Goal: Information Seeking & Learning: Learn about a topic

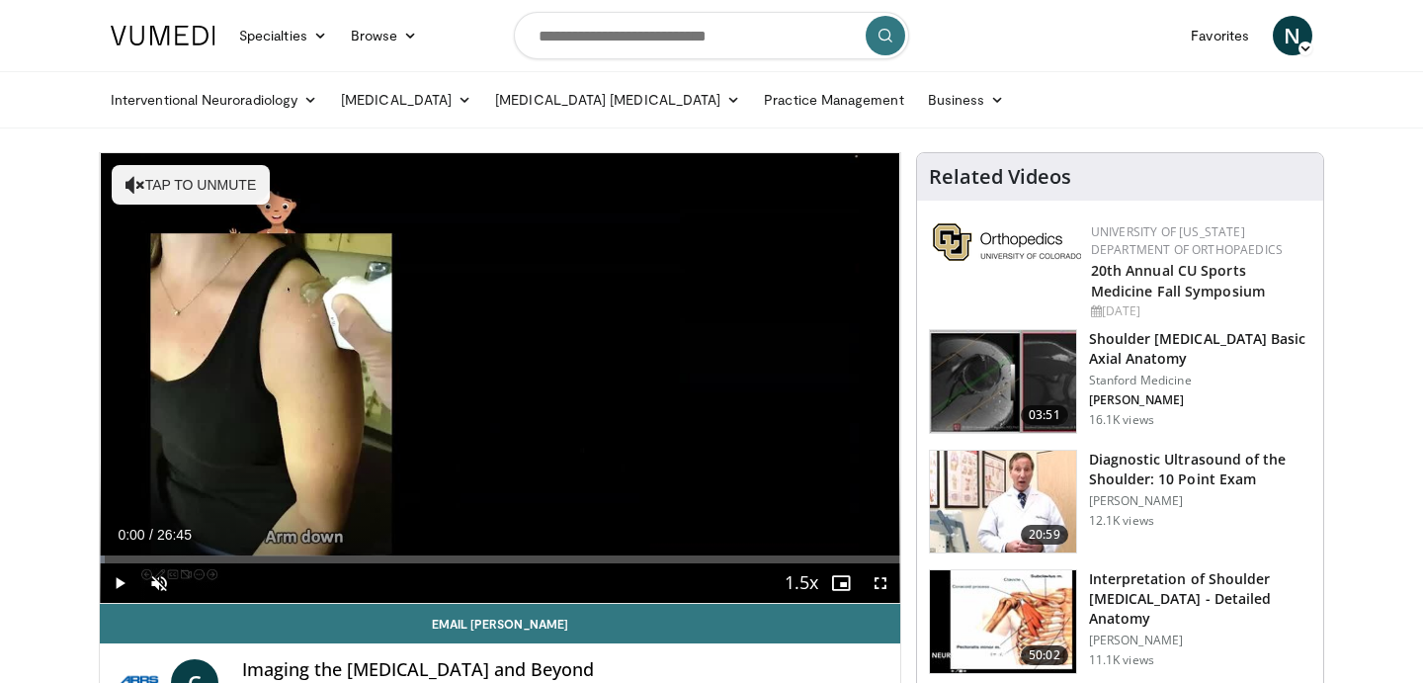
click at [1181, 88] on ul "Interventional Neuroradiology Brain Head & Neck Spine Interventional Radiology …" at bounding box center [712, 99] width 1226 height 55
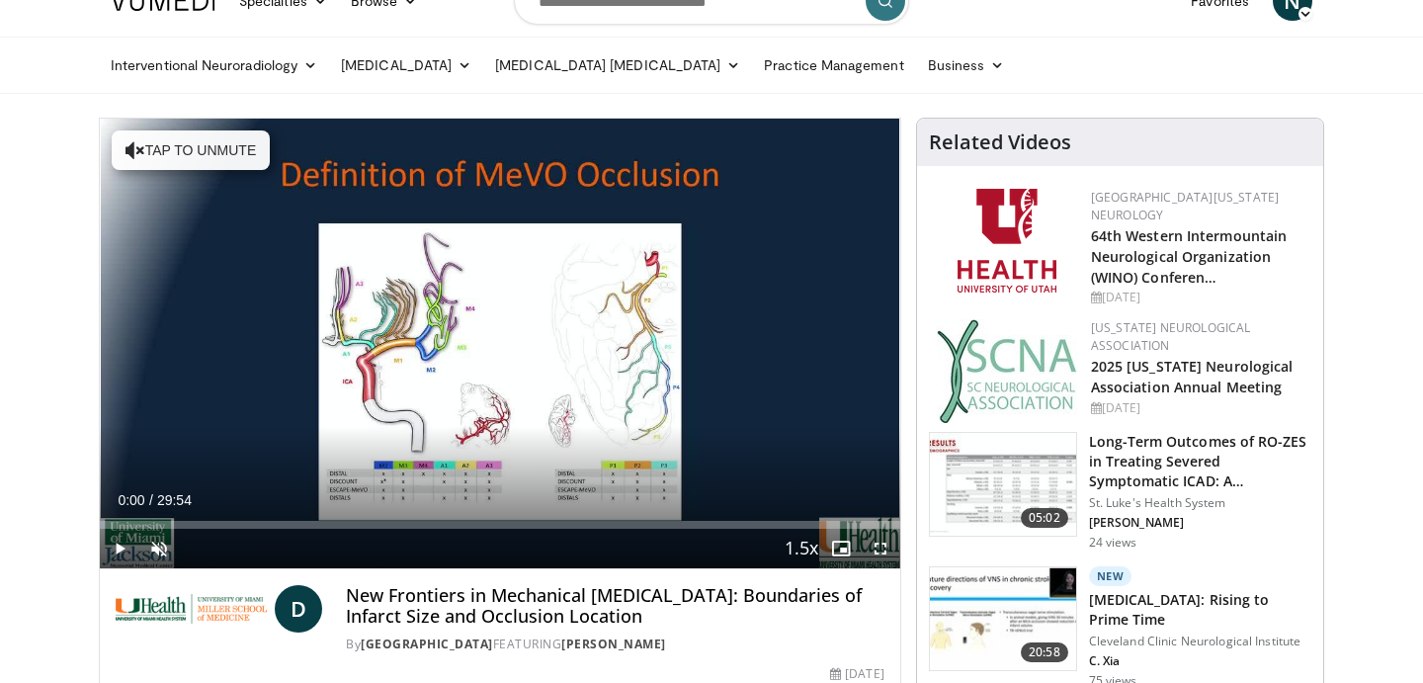
scroll to position [39, 0]
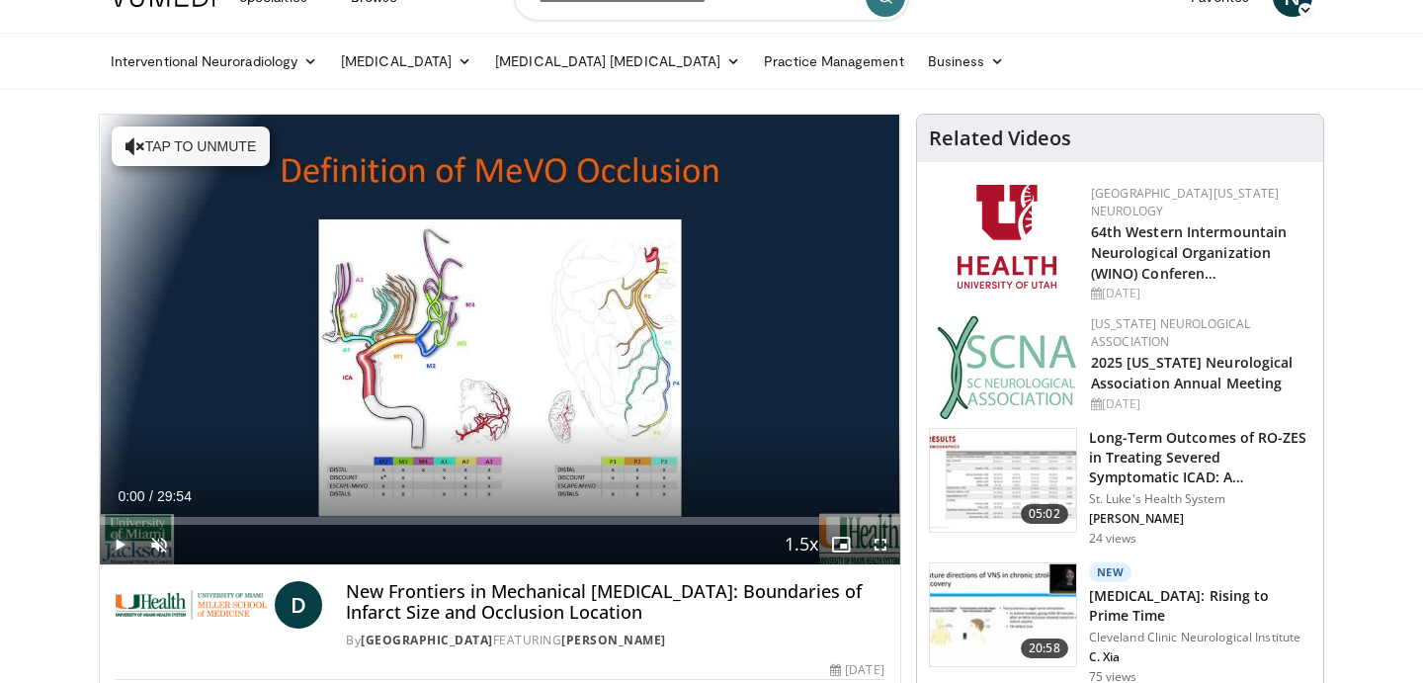
click at [121, 546] on span "Video Player" at bounding box center [120, 545] width 40 height 40
click at [199, 548] on div "28%" at bounding box center [212, 545] width 69 height 40
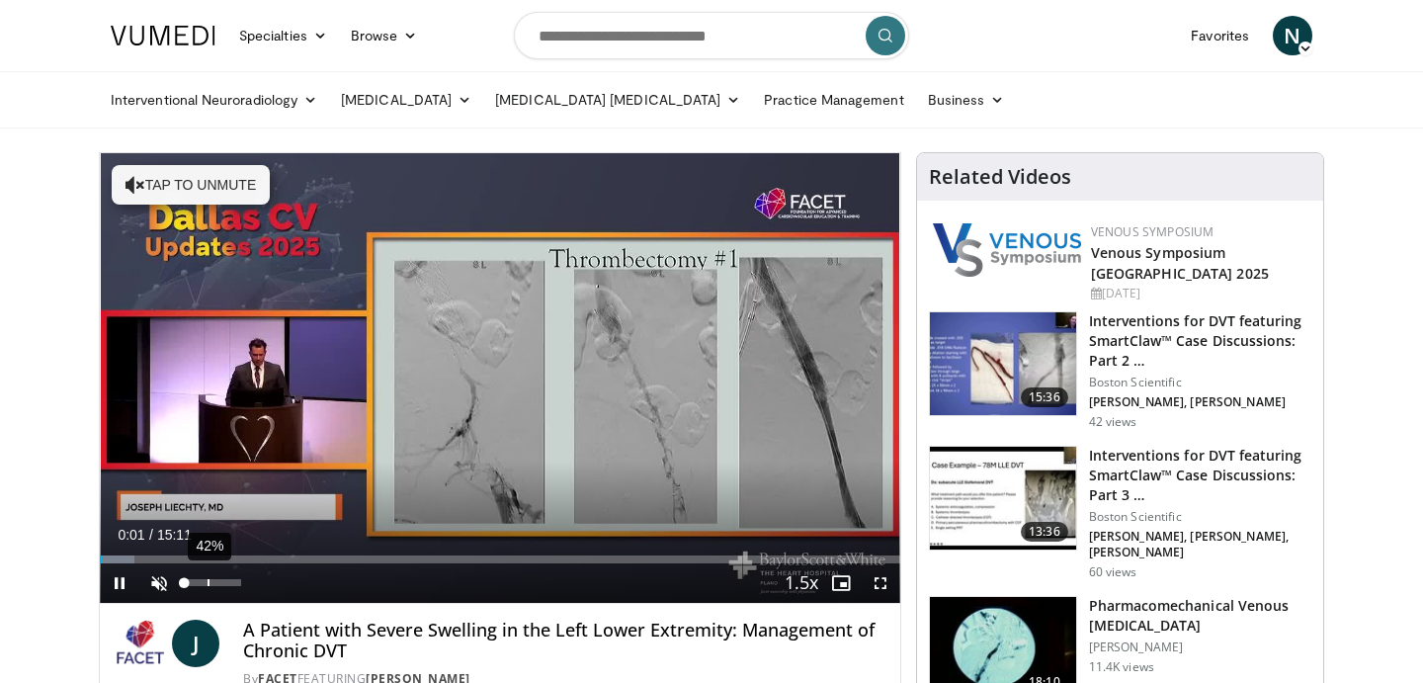
click at [208, 581] on div "42%" at bounding box center [212, 582] width 56 height 7
click at [218, 583] on div "61%" at bounding box center [212, 582] width 56 height 7
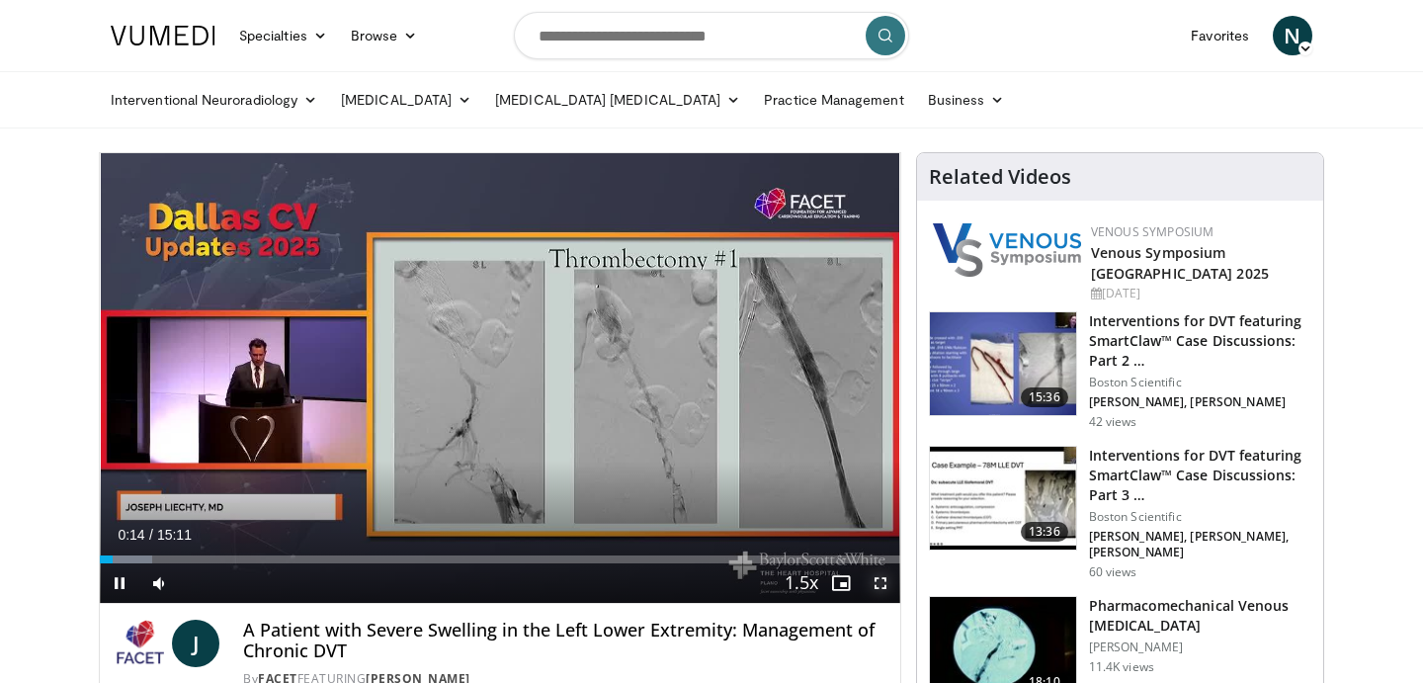
click at [884, 588] on span "Video Player" at bounding box center [881, 583] width 40 height 40
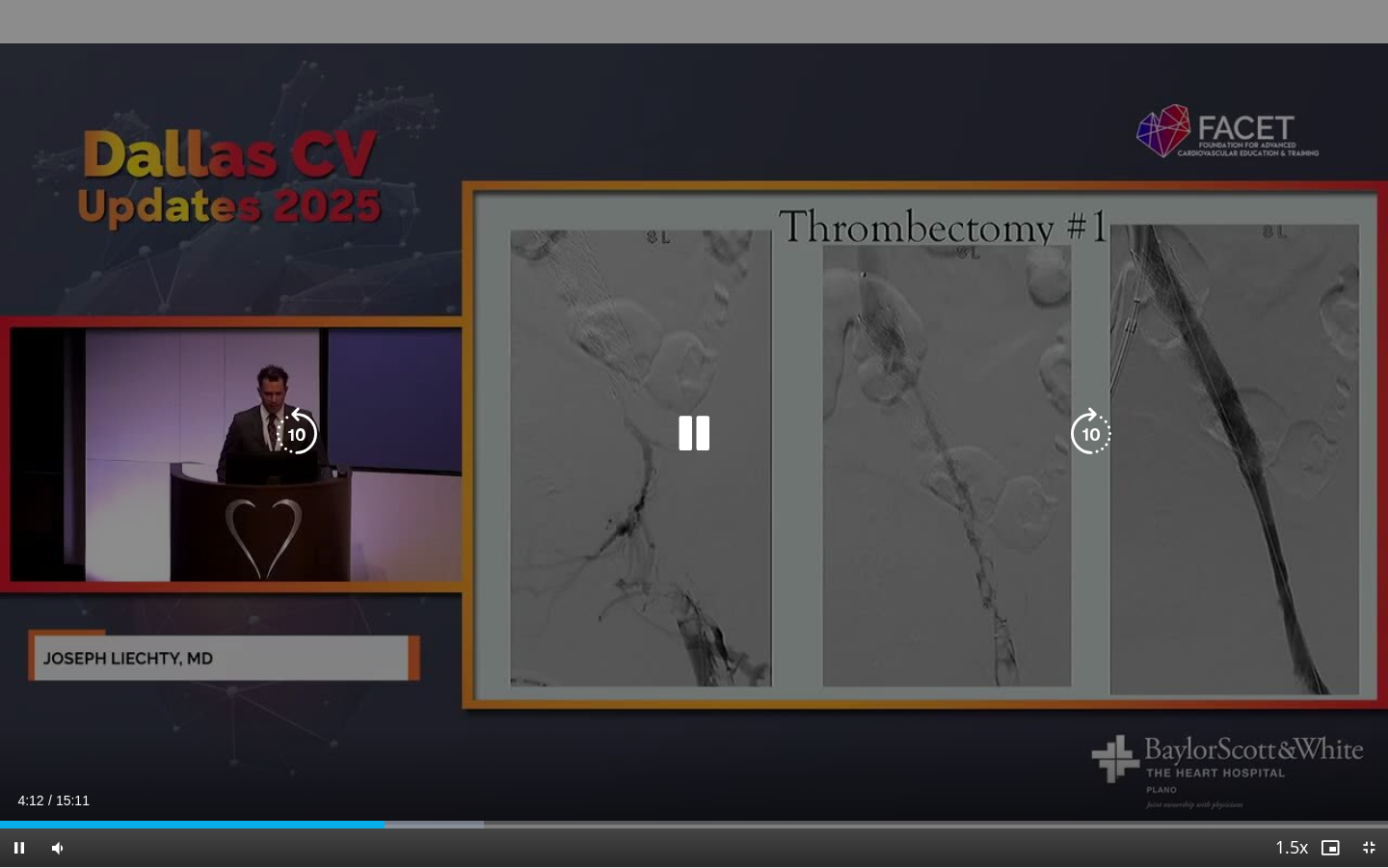
click at [208, 191] on div "10 seconds Tap to unmute" at bounding box center [694, 433] width 1388 height 867
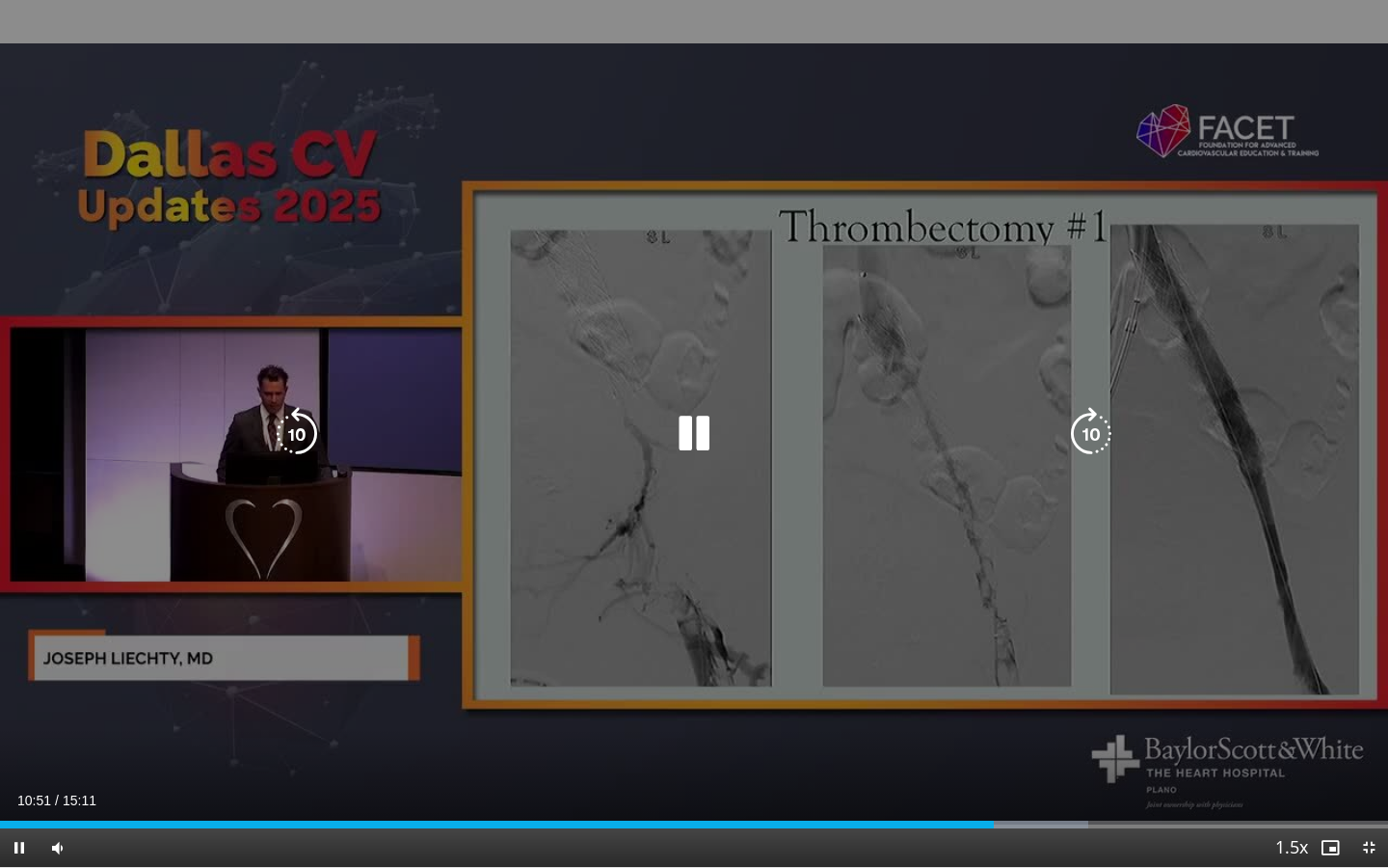
click at [297, 436] on icon "Video Player" at bounding box center [297, 433] width 54 height 54
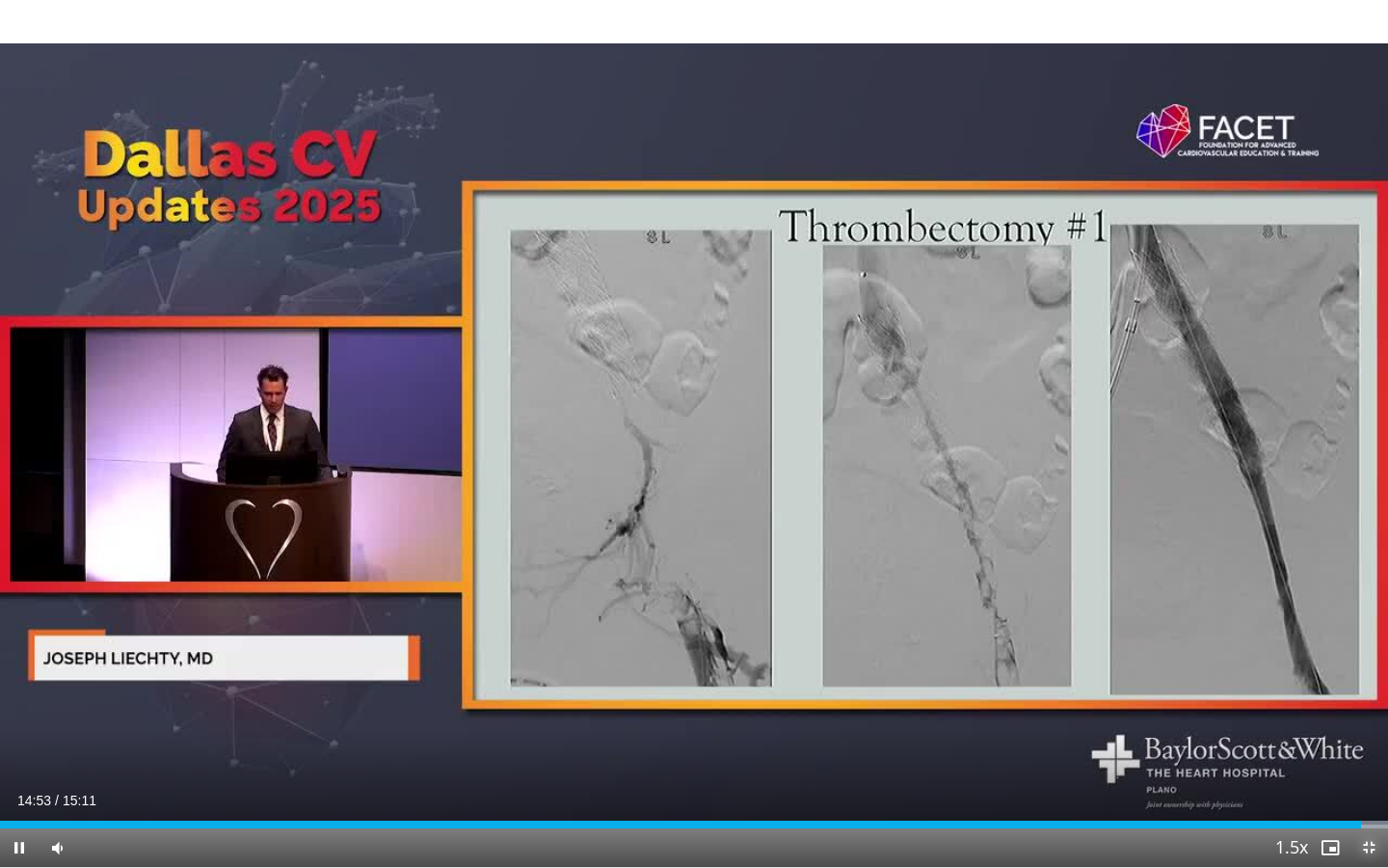
click at [1372, 665] on span "Video Player" at bounding box center [1369, 848] width 39 height 39
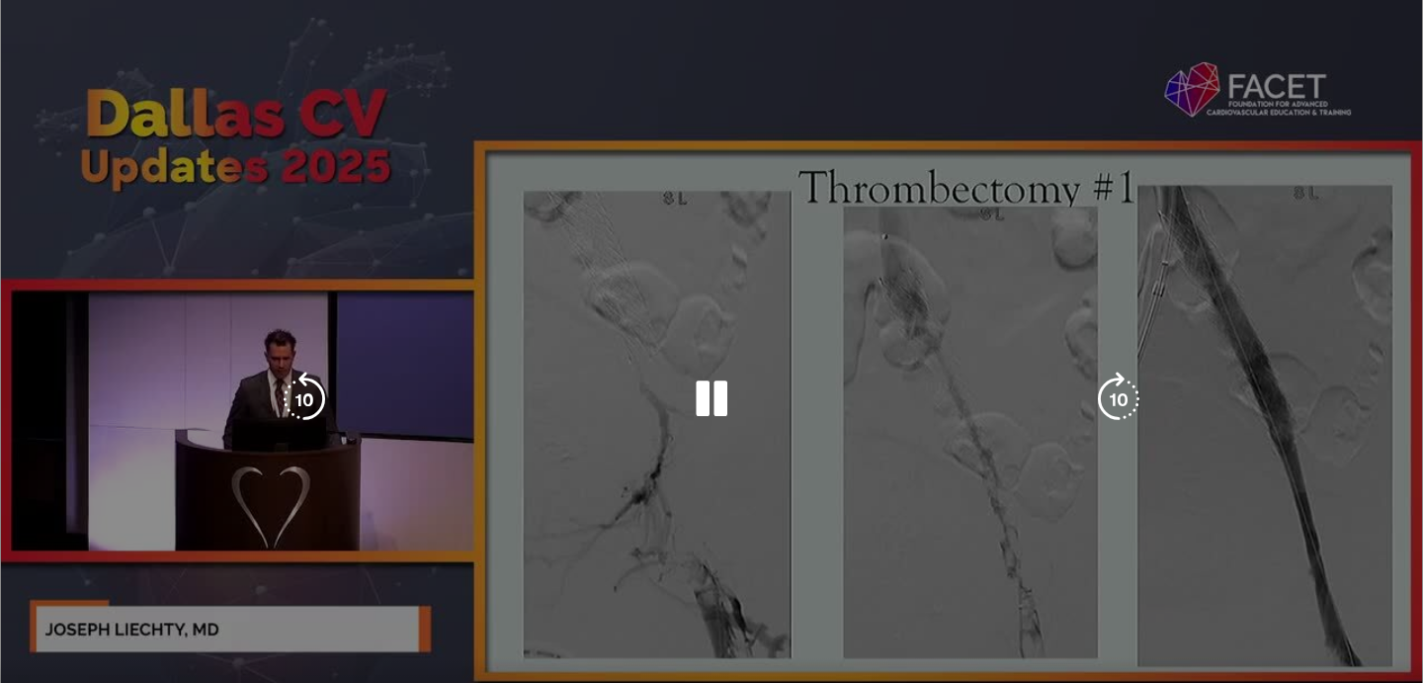
scroll to position [30, 0]
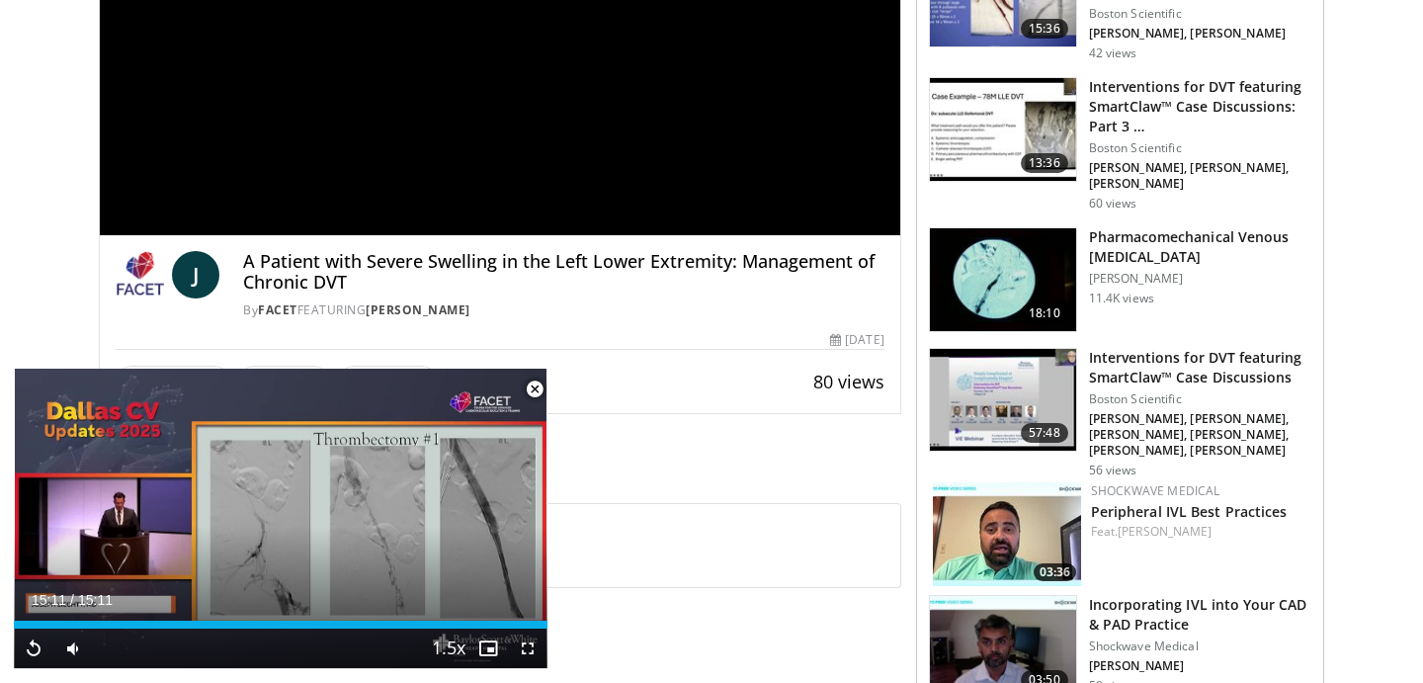
scroll to position [394, 0]
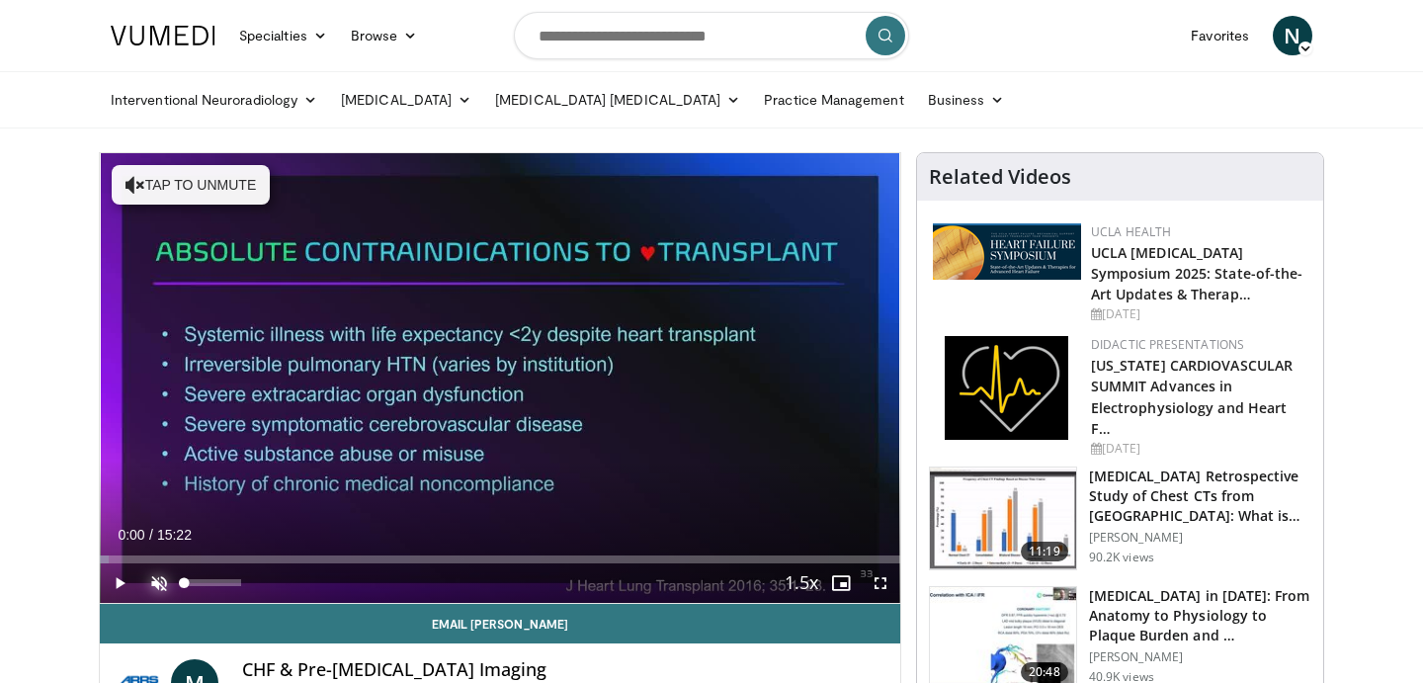
click at [160, 582] on span "Video Player" at bounding box center [159, 583] width 40 height 40
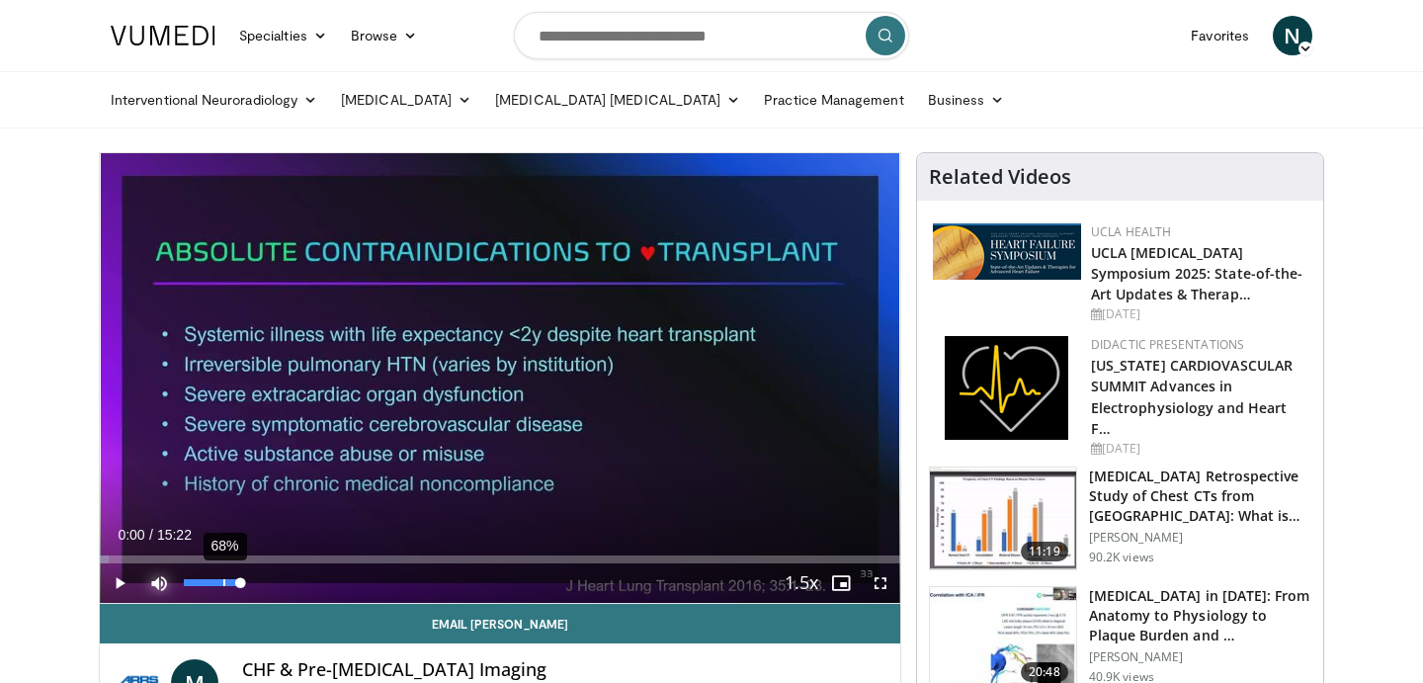
click at [223, 582] on div "68%" at bounding box center [224, 582] width 2 height 7
click at [113, 582] on span "Video Player" at bounding box center [120, 583] width 40 height 40
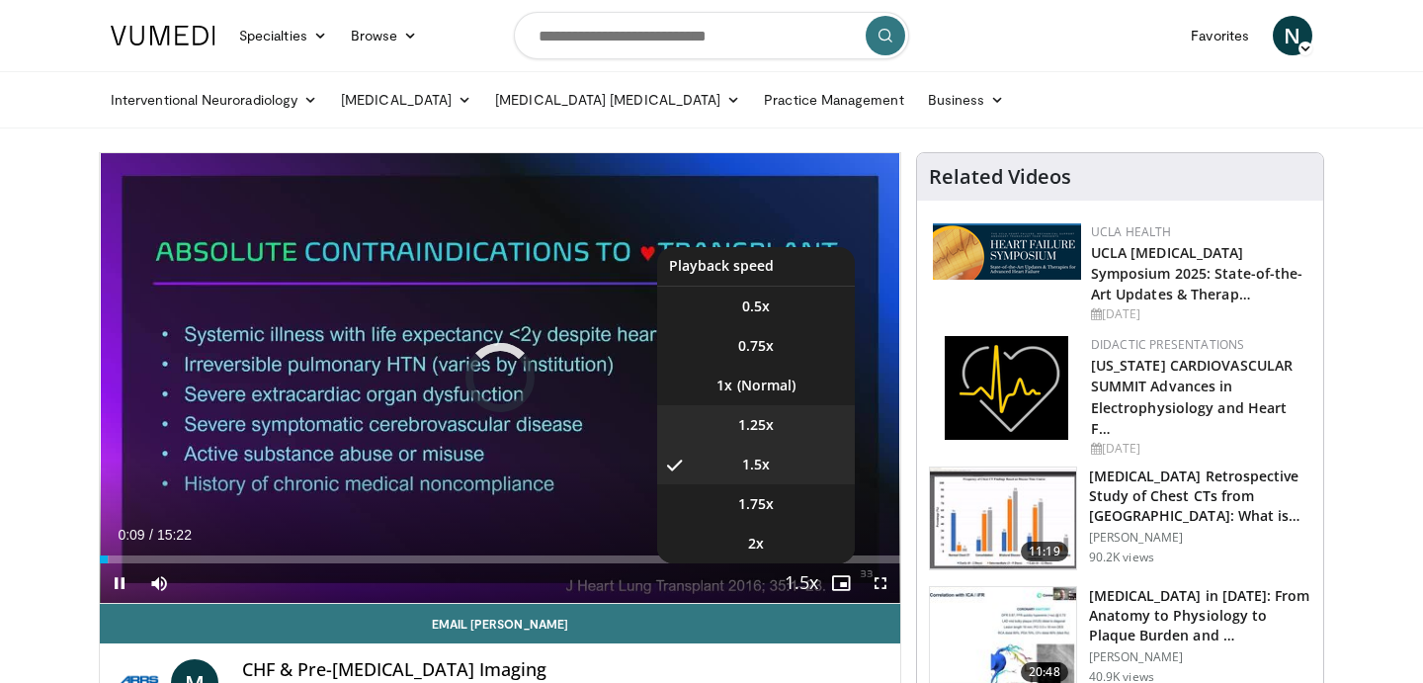
click at [786, 428] on li "1.25x" at bounding box center [756, 425] width 198 height 40
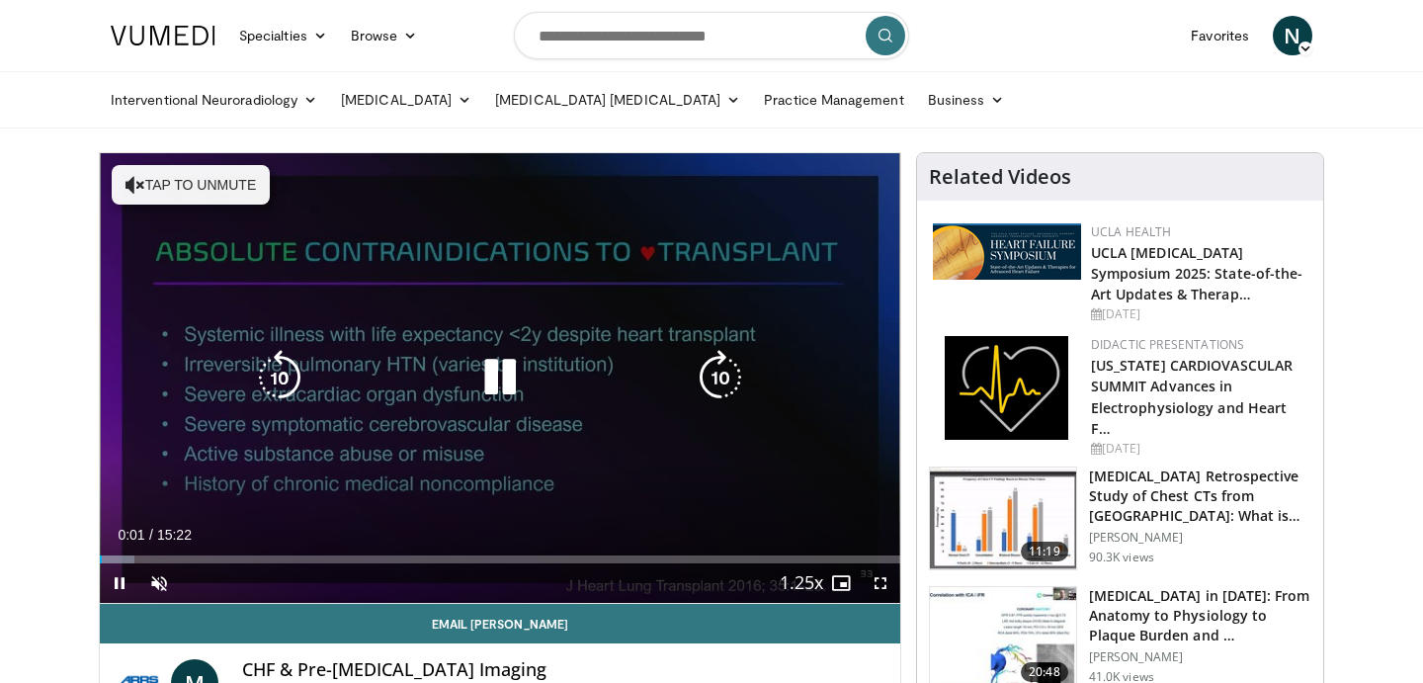
click at [143, 189] on button "Tap to unmute" at bounding box center [191, 185] width 158 height 40
click at [499, 378] on icon "Video Player" at bounding box center [499, 377] width 55 height 55
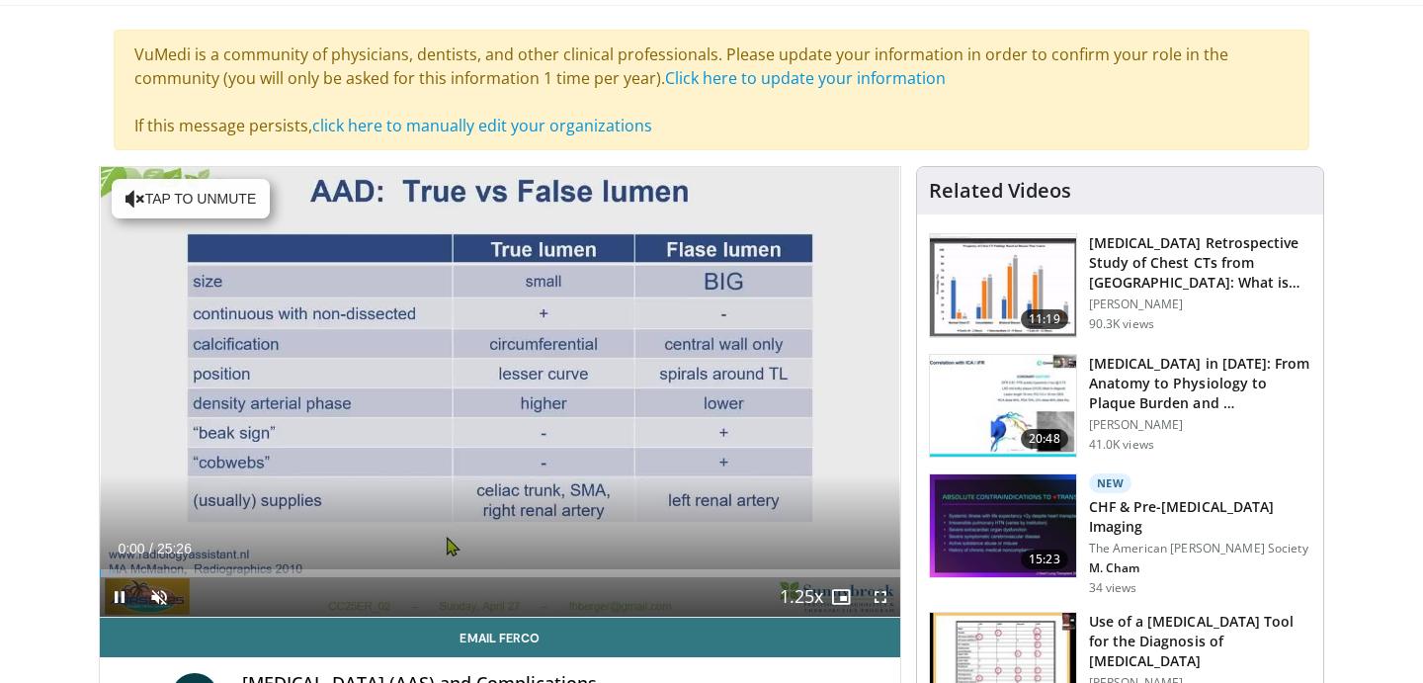
scroll to position [126, 0]
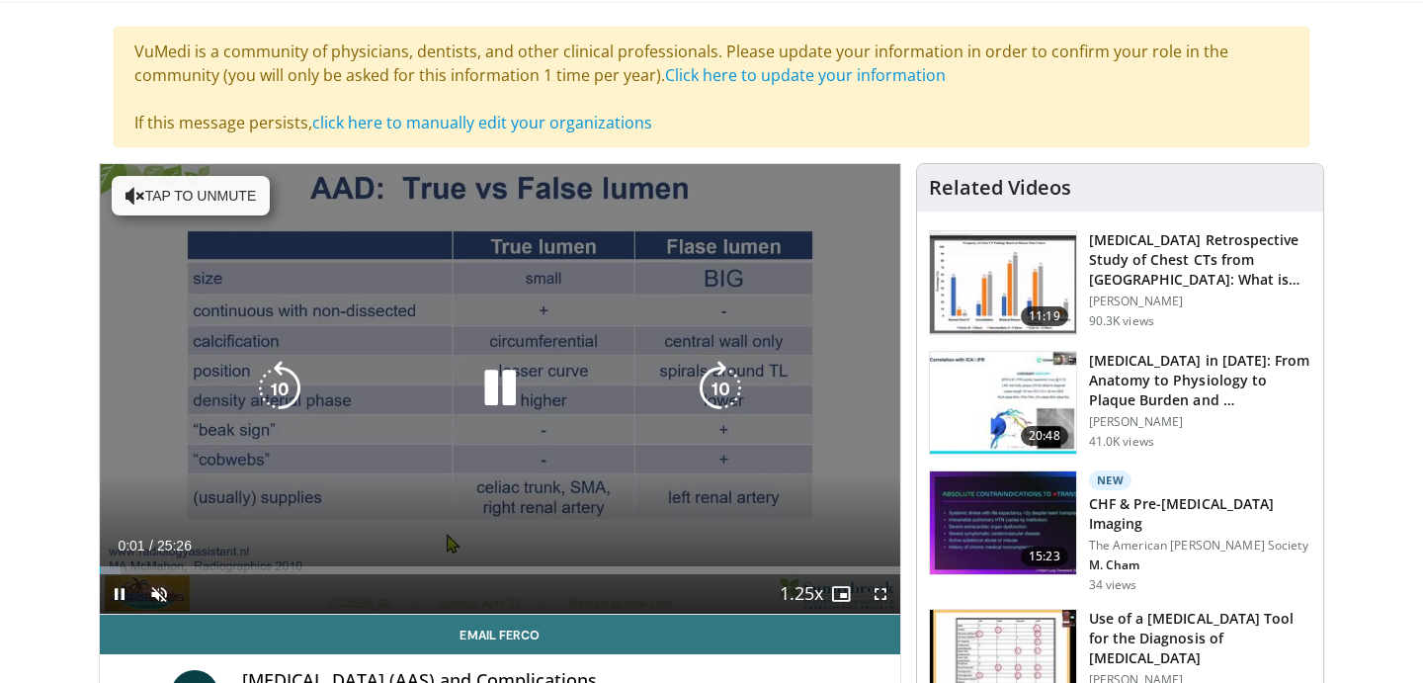
click at [209, 195] on button "Tap to unmute" at bounding box center [191, 196] width 158 height 40
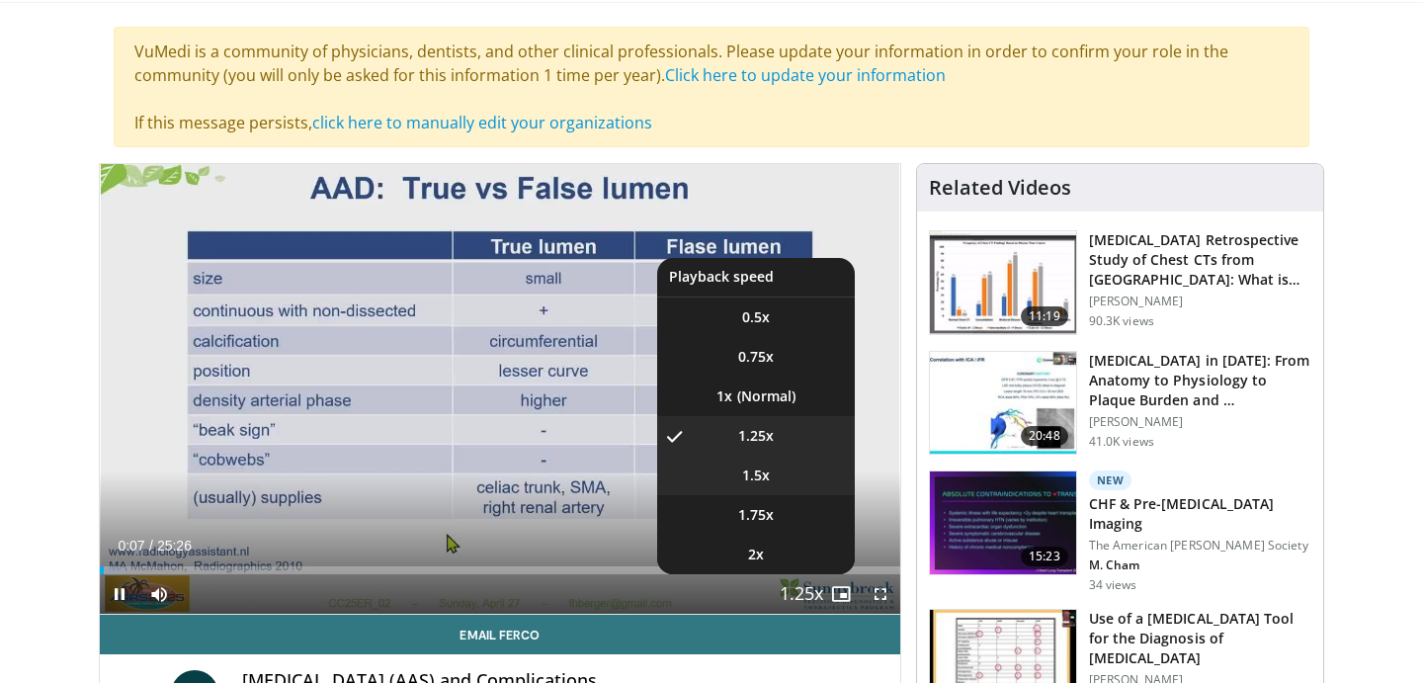
click at [764, 468] on span "1.5x" at bounding box center [756, 476] width 28 height 20
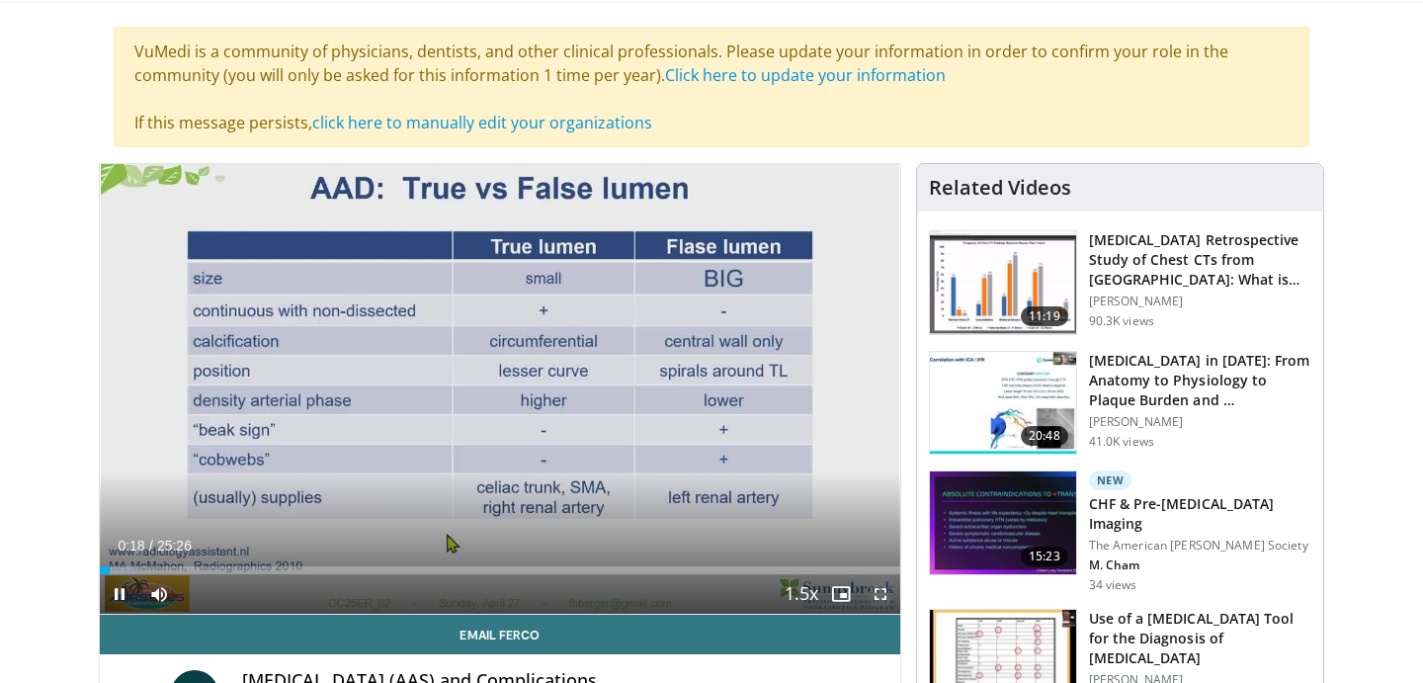
click at [878, 591] on span "Video Player" at bounding box center [881, 594] width 40 height 40
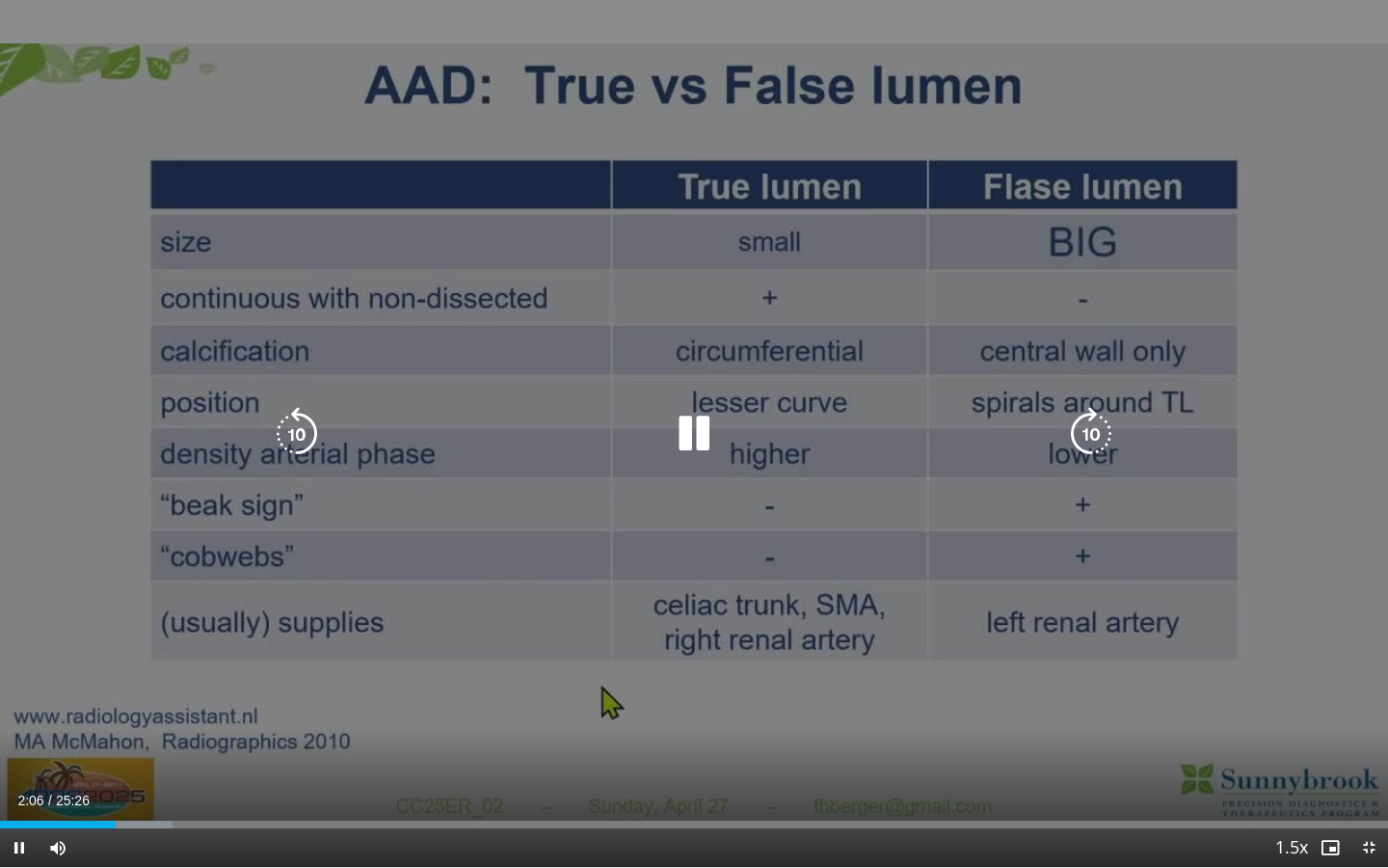
click at [691, 434] on icon "Video Player" at bounding box center [694, 433] width 54 height 54
click at [686, 425] on icon "Video Player" at bounding box center [694, 433] width 54 height 54
click at [1387, 396] on div "10 seconds Tap to unmute" at bounding box center [694, 433] width 1388 height 867
click at [1188, 206] on div "10 seconds Tap to unmute" at bounding box center [694, 433] width 1388 height 867
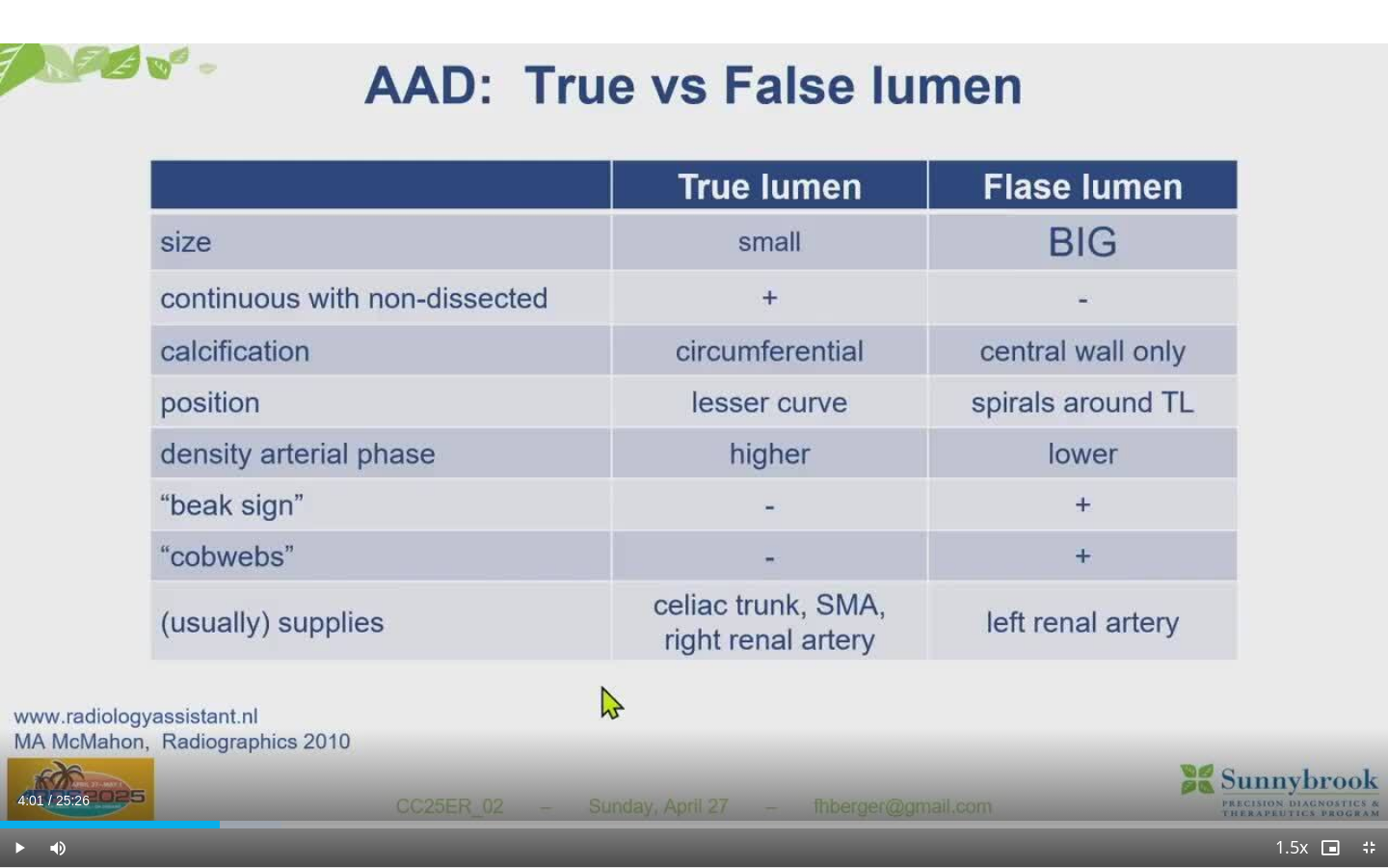
click at [1188, 206] on div "10 seconds Tap to unmute" at bounding box center [694, 433] width 1388 height 867
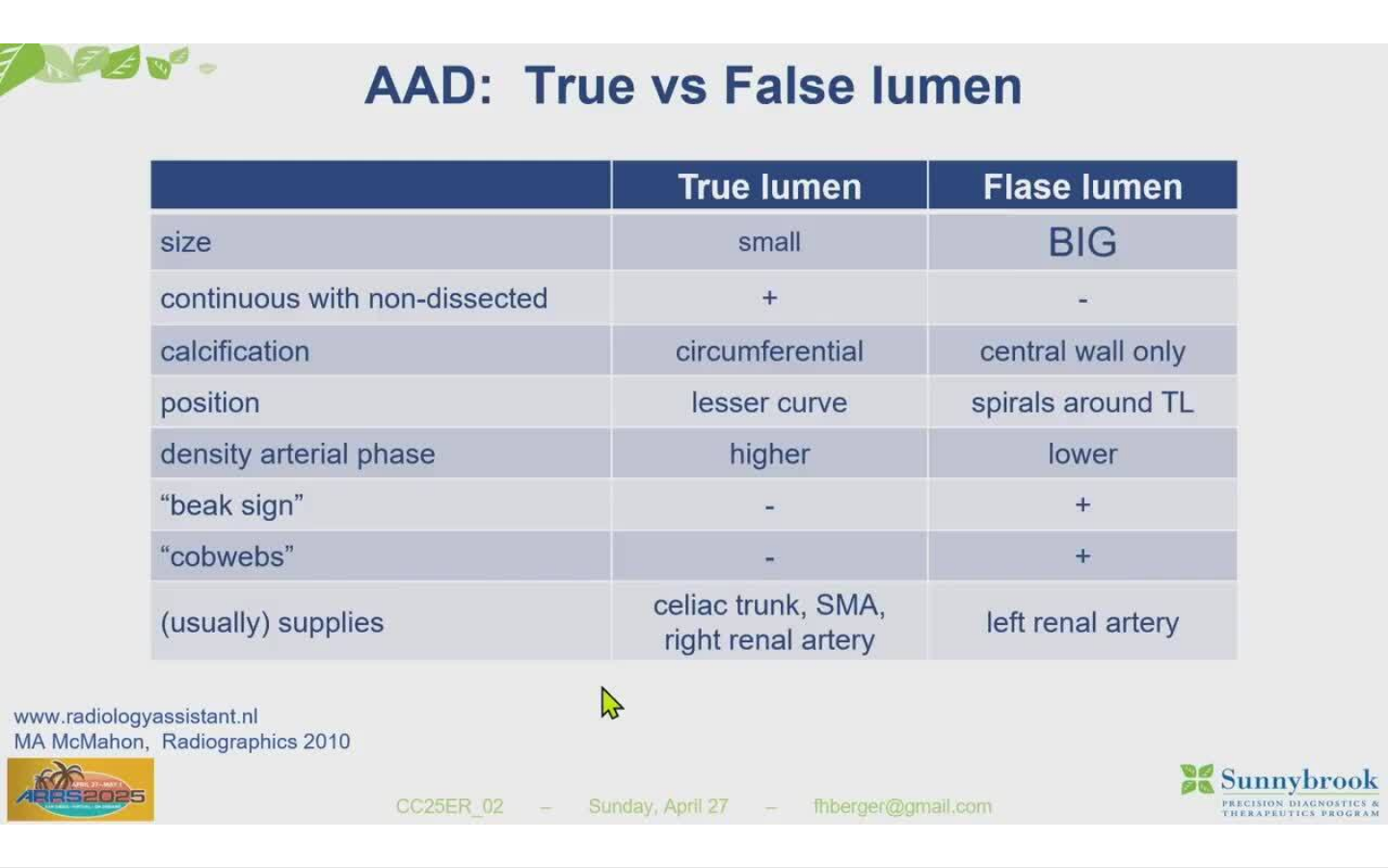
click at [1188, 206] on div "10 seconds Tap to unmute" at bounding box center [694, 433] width 1388 height 867
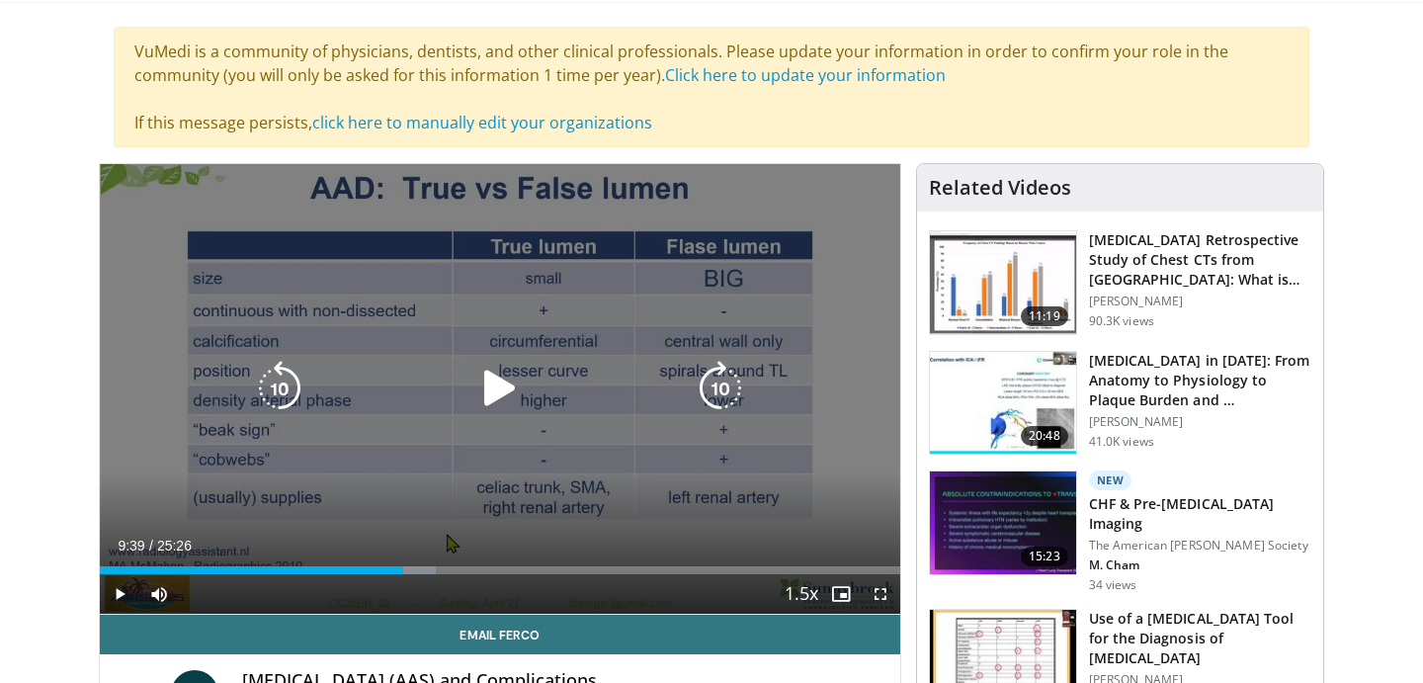
click at [472, 395] on icon "Video Player" at bounding box center [499, 388] width 55 height 55
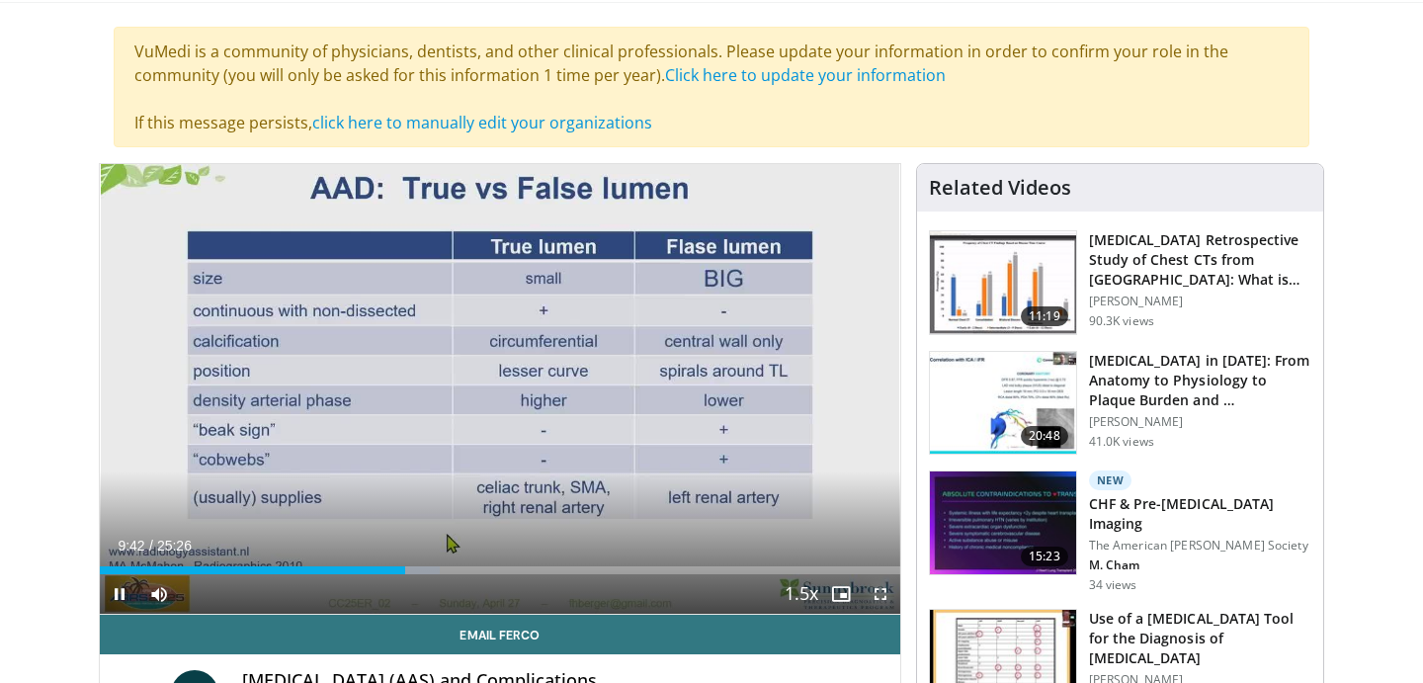
click at [883, 595] on span "Video Player" at bounding box center [881, 594] width 40 height 40
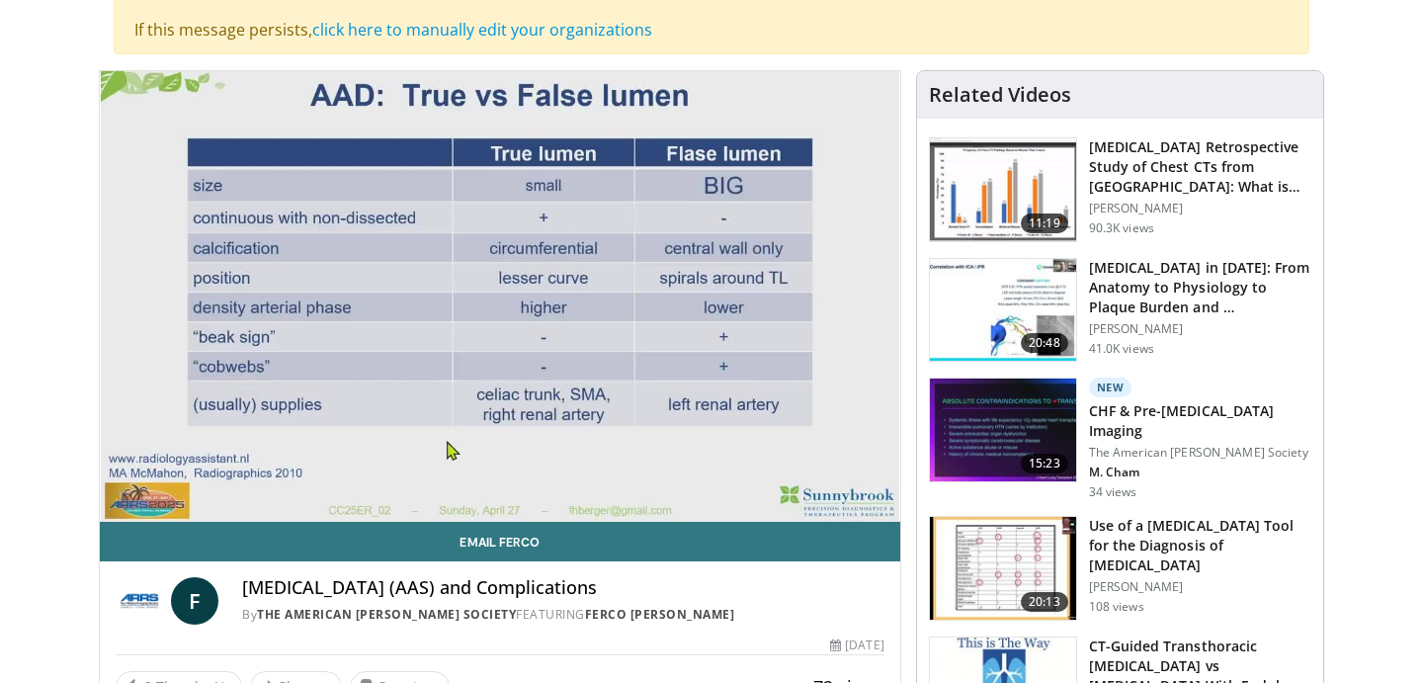
scroll to position [215, 0]
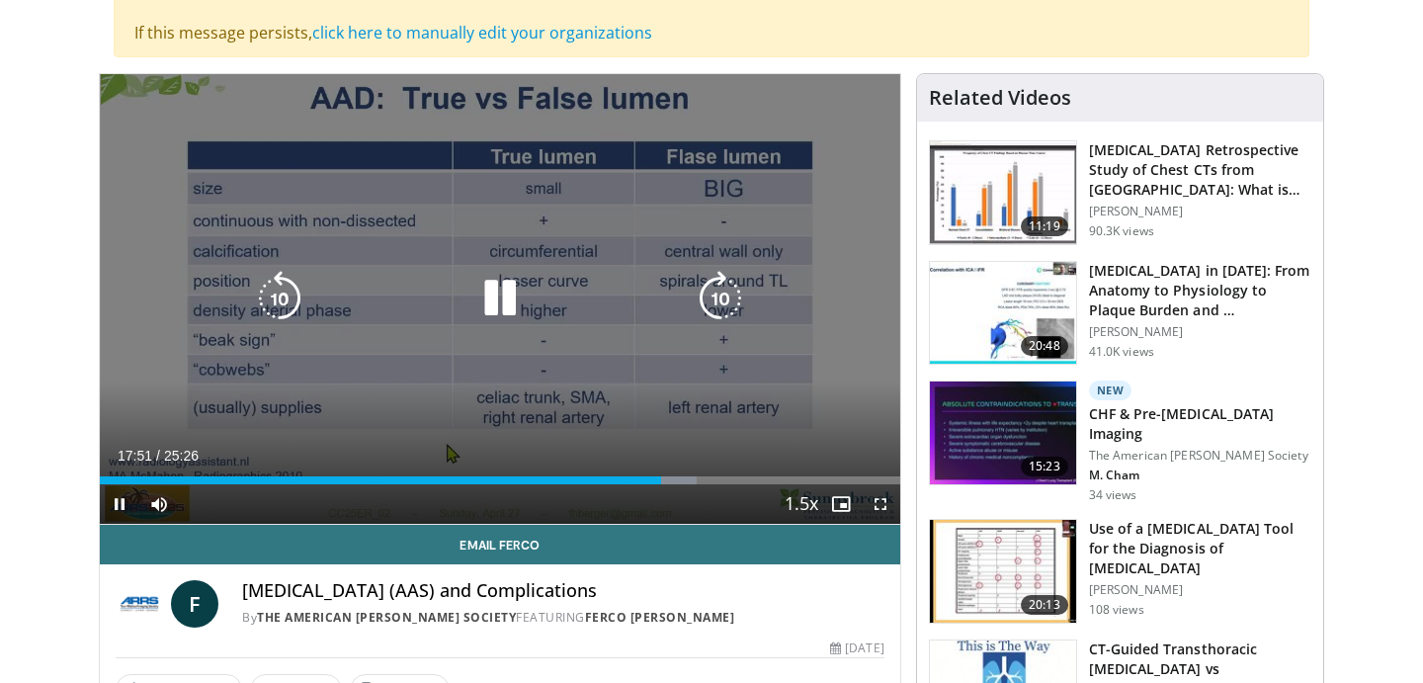
click at [495, 284] on icon "Video Player" at bounding box center [499, 298] width 55 height 55
click at [483, 285] on icon "Video Player" at bounding box center [499, 298] width 55 height 55
